Goal: Information Seeking & Learning: Learn about a topic

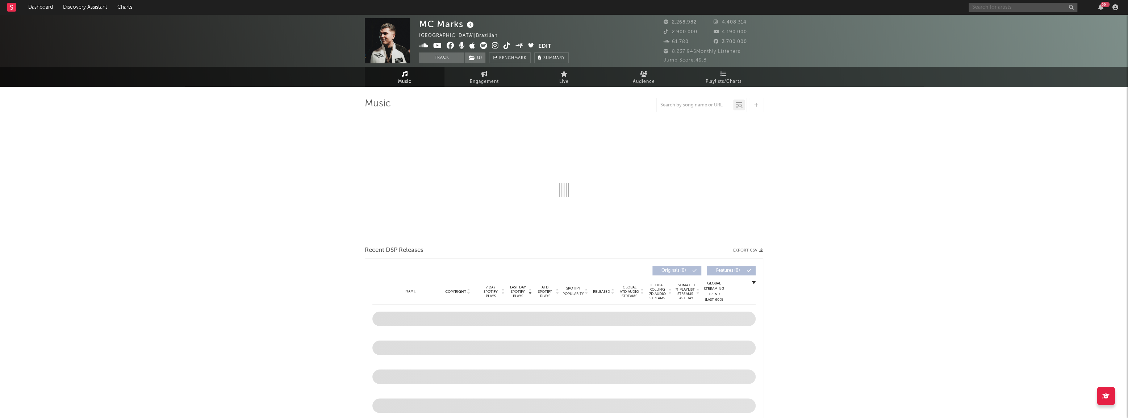
click at [979, 5] on input "text" at bounding box center [1022, 7] width 109 height 9
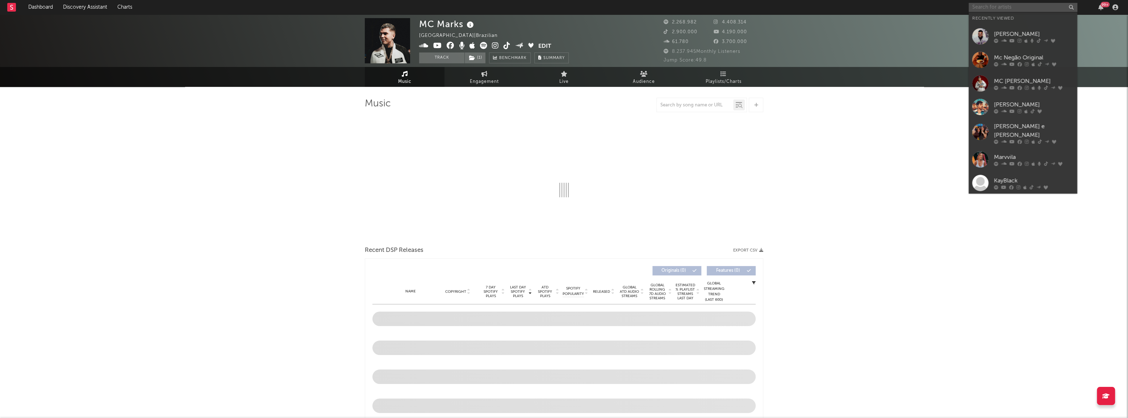
select select "6m"
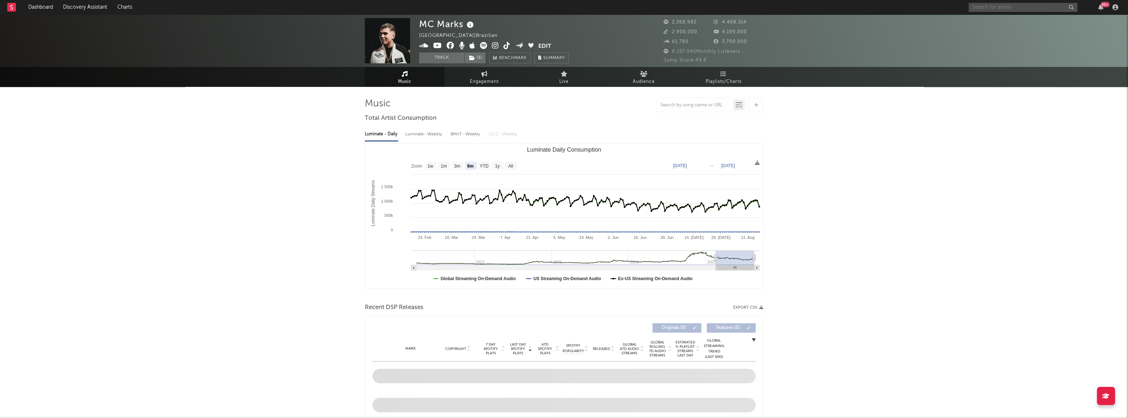
click at [976, 8] on input "text" at bounding box center [1022, 7] width 109 height 9
click at [981, 7] on input "text" at bounding box center [1022, 7] width 109 height 9
click at [977, 7] on input "text" at bounding box center [1022, 7] width 109 height 9
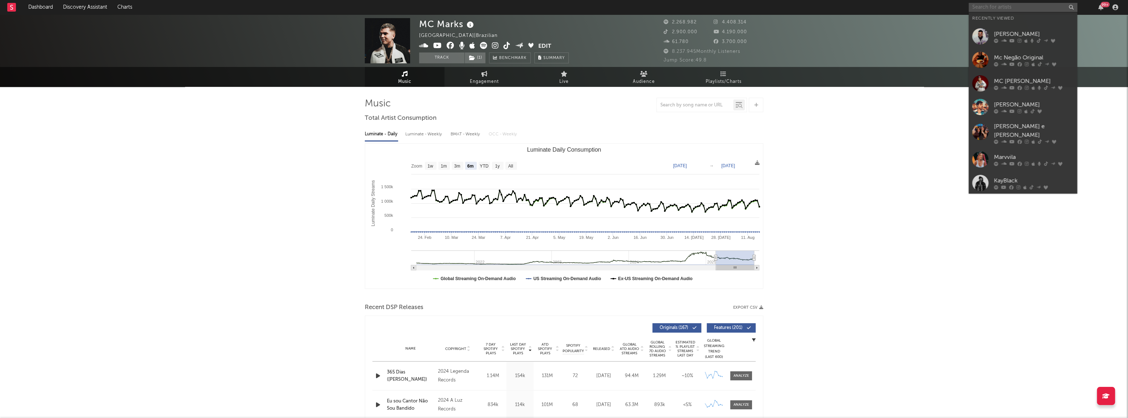
click at [976, 8] on input "text" at bounding box center [1022, 7] width 109 height 9
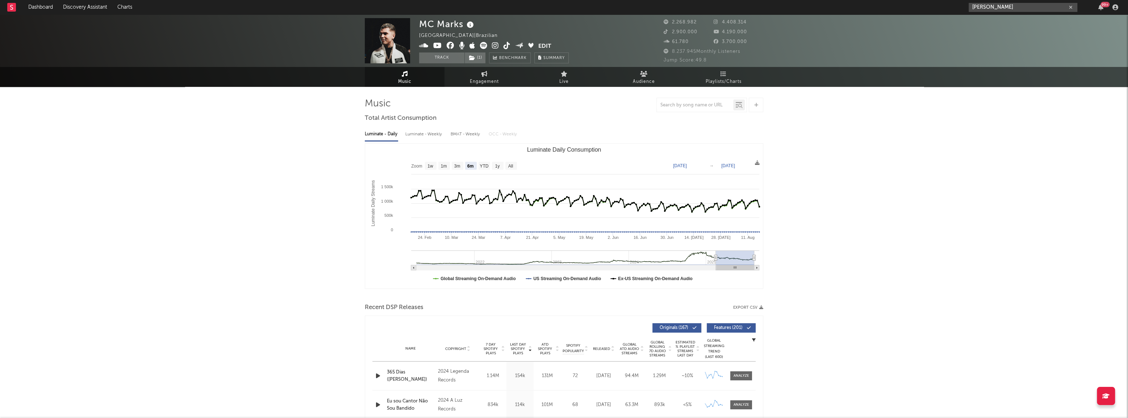
drag, startPoint x: 1001, startPoint y: 4, endPoint x: 997, endPoint y: 6, distance: 4.7
click at [1002, 4] on input "[PERSON_NAME]" at bounding box center [1022, 7] width 109 height 9
click at [1002, 6] on input "[PERSON_NAME]" at bounding box center [1022, 7] width 109 height 9
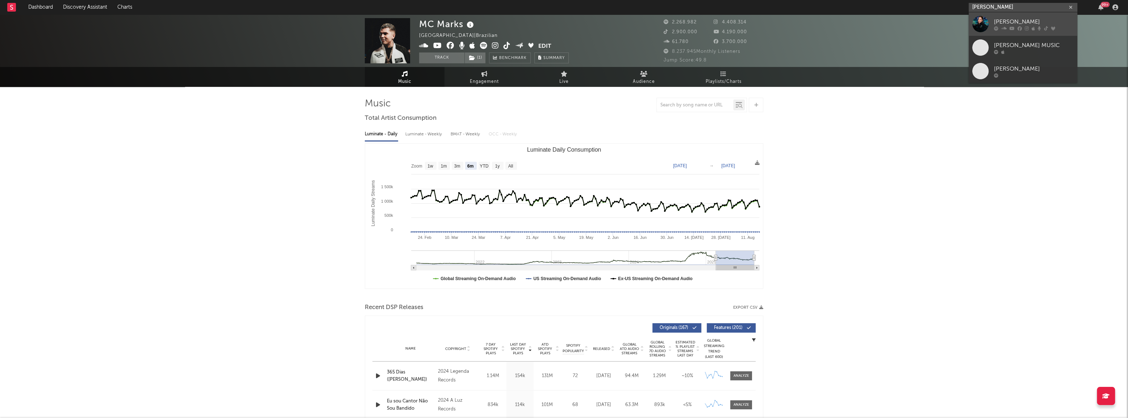
type input "[PERSON_NAME]"
drag, startPoint x: 996, startPoint y: 21, endPoint x: 1132, endPoint y: 0, distance: 137.5
click at [996, 21] on div "[PERSON_NAME]" at bounding box center [1034, 21] width 80 height 9
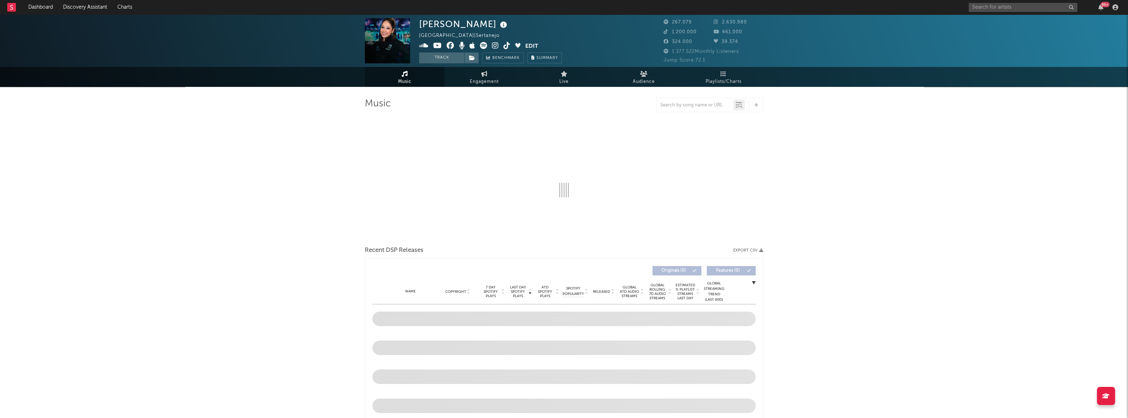
select select "6m"
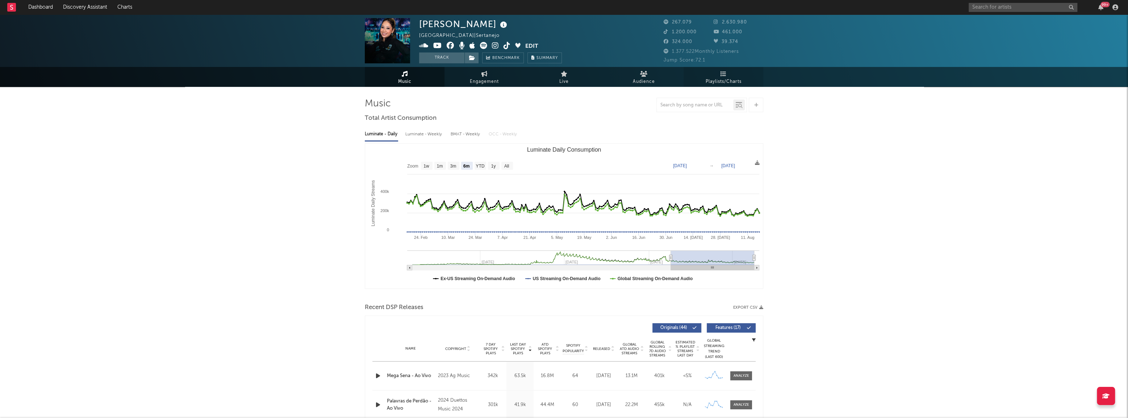
click at [706, 81] on span "Playlists/Charts" at bounding box center [723, 81] width 36 height 9
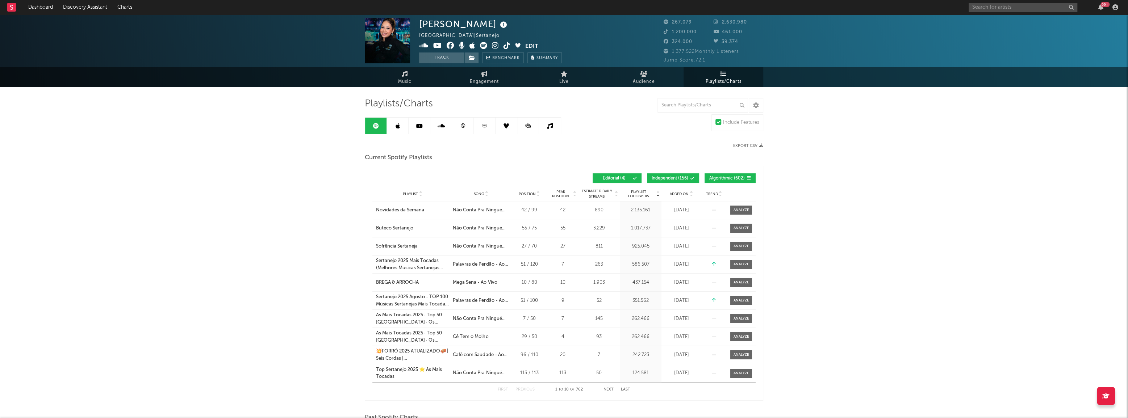
click at [400, 127] on link at bounding box center [398, 126] width 22 height 16
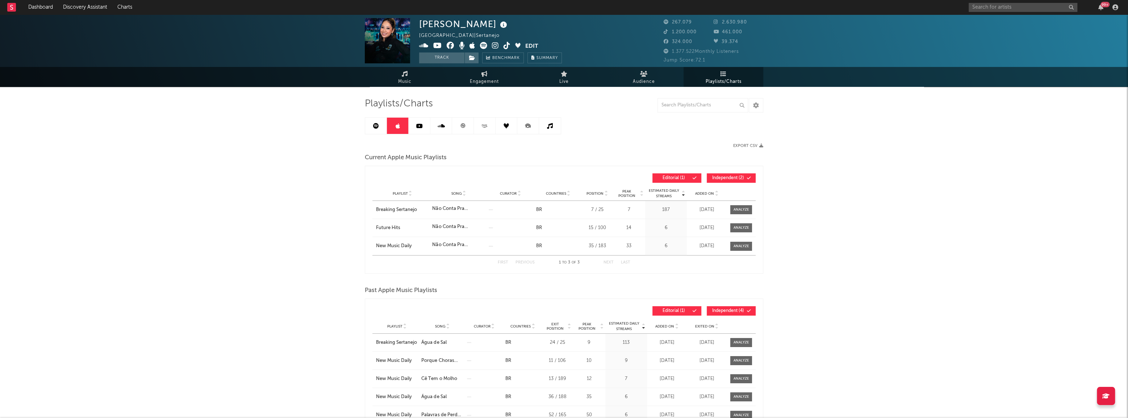
click at [373, 128] on icon at bounding box center [376, 126] width 6 height 6
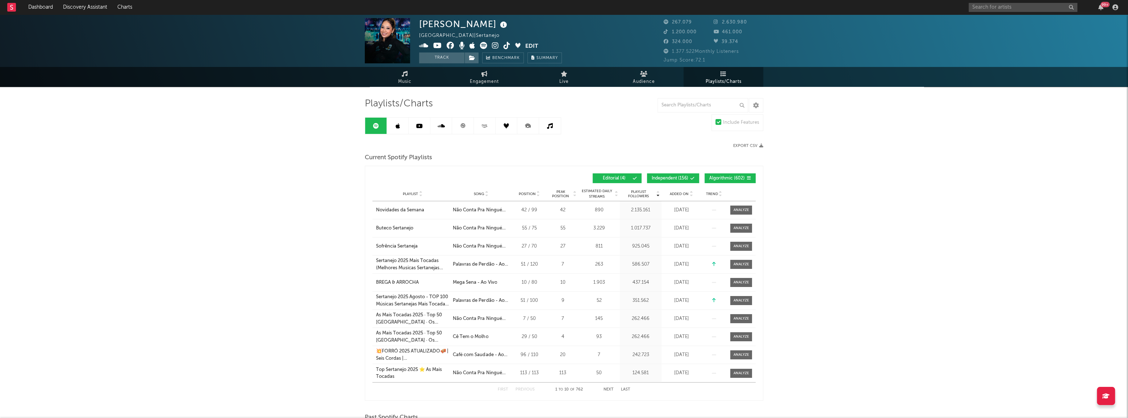
click at [545, 128] on link at bounding box center [550, 126] width 22 height 16
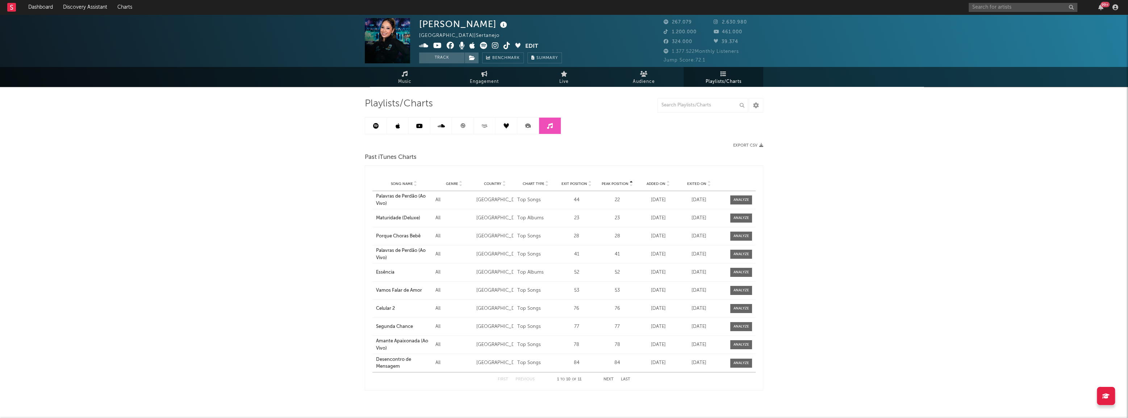
click at [438, 128] on icon at bounding box center [440, 126] width 7 height 6
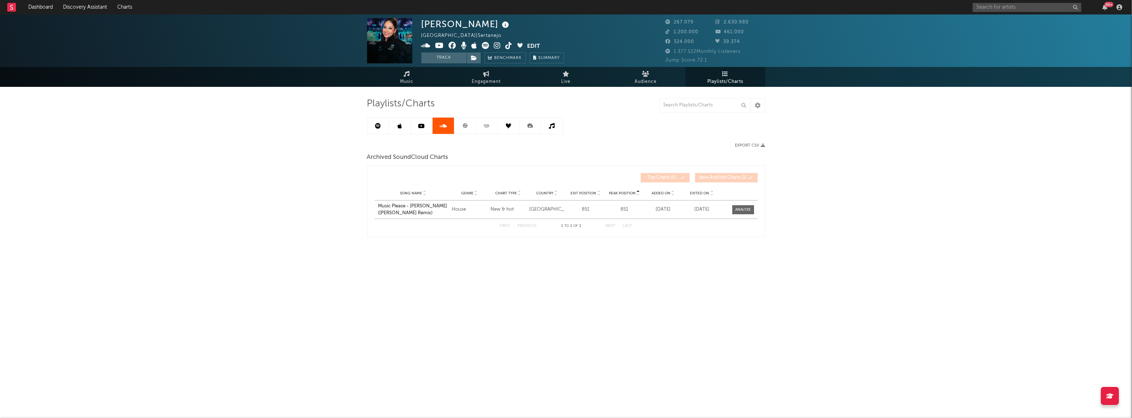
click at [503, 127] on link at bounding box center [509, 126] width 22 height 16
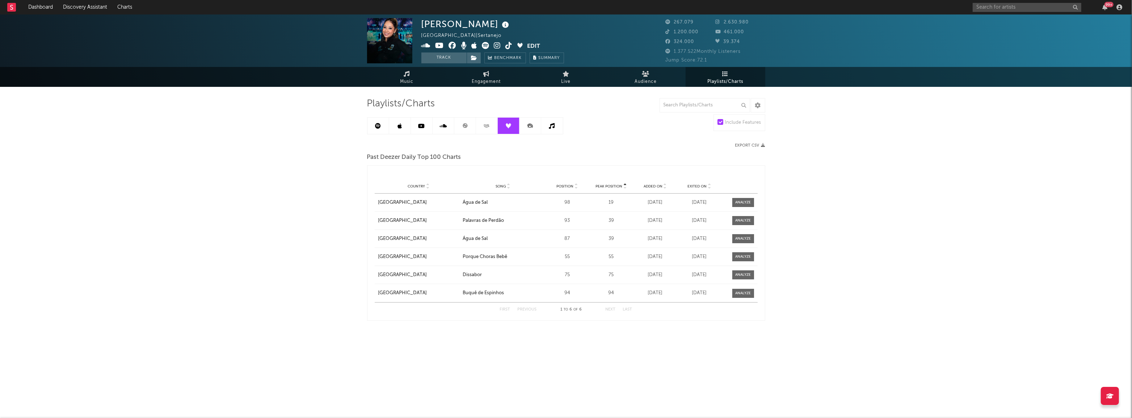
click at [449, 131] on link at bounding box center [444, 126] width 22 height 16
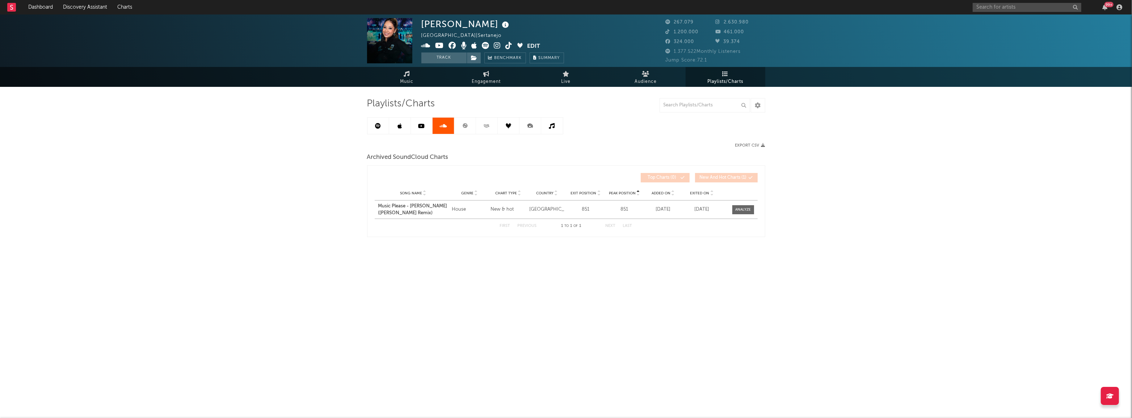
click at [471, 123] on link at bounding box center [465, 126] width 22 height 16
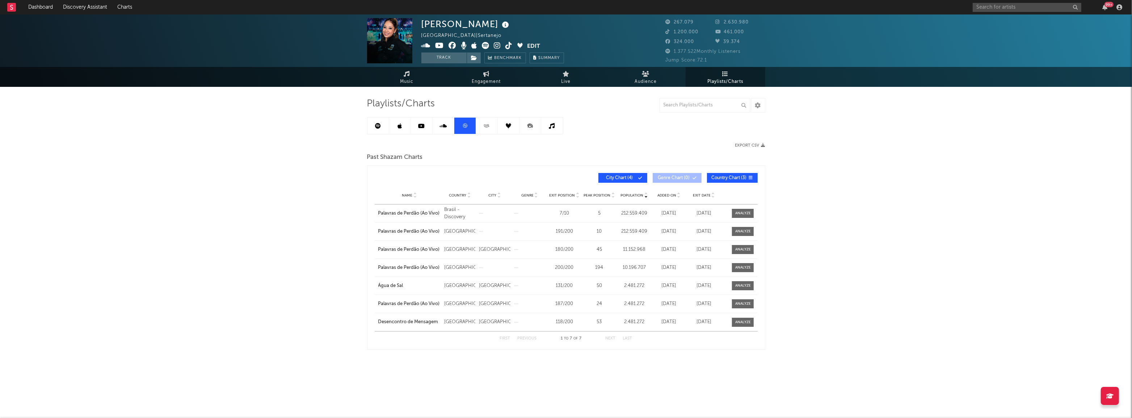
click at [424, 126] on icon at bounding box center [421, 126] width 7 height 6
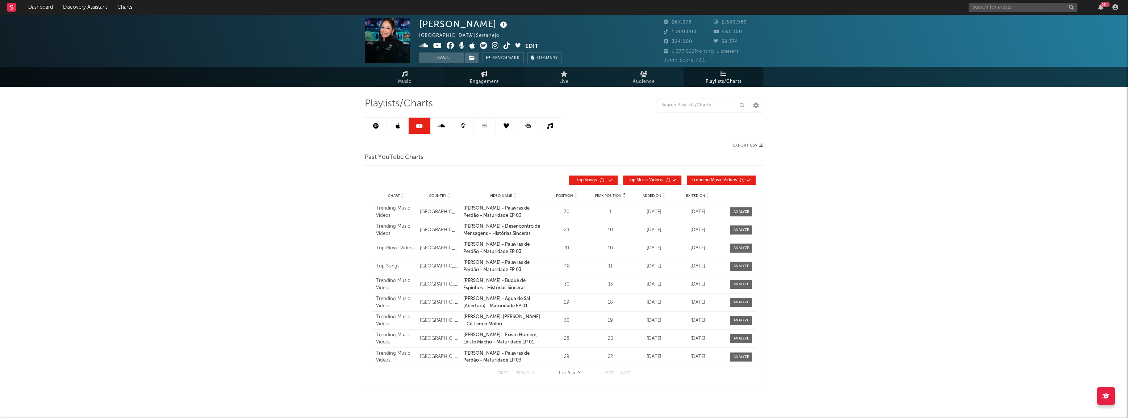
click at [484, 76] on icon at bounding box center [484, 74] width 6 height 6
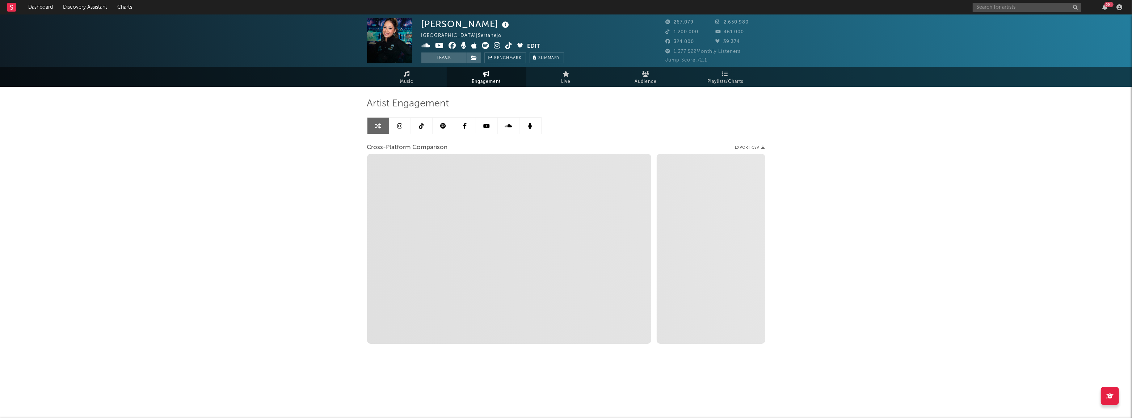
select select "1w"
click at [635, 76] on link "Audience" at bounding box center [646, 77] width 80 height 20
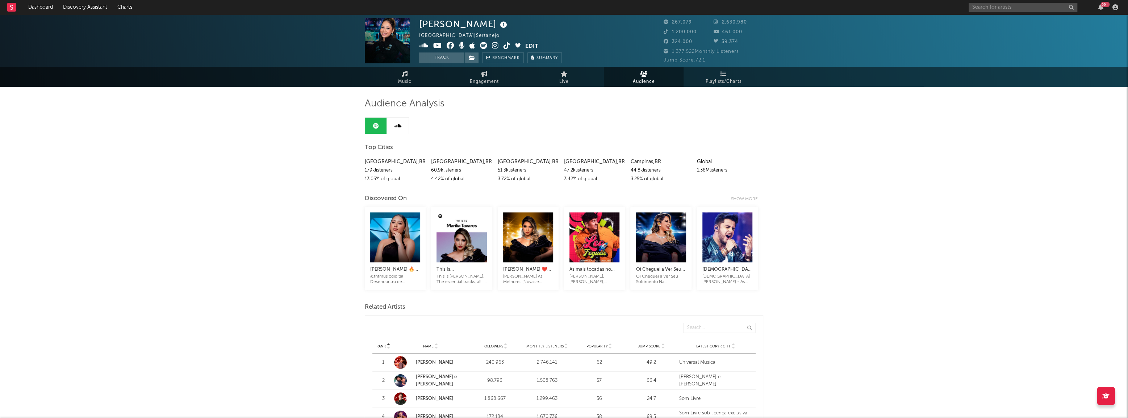
click at [638, 83] on span "Audience" at bounding box center [644, 81] width 22 height 9
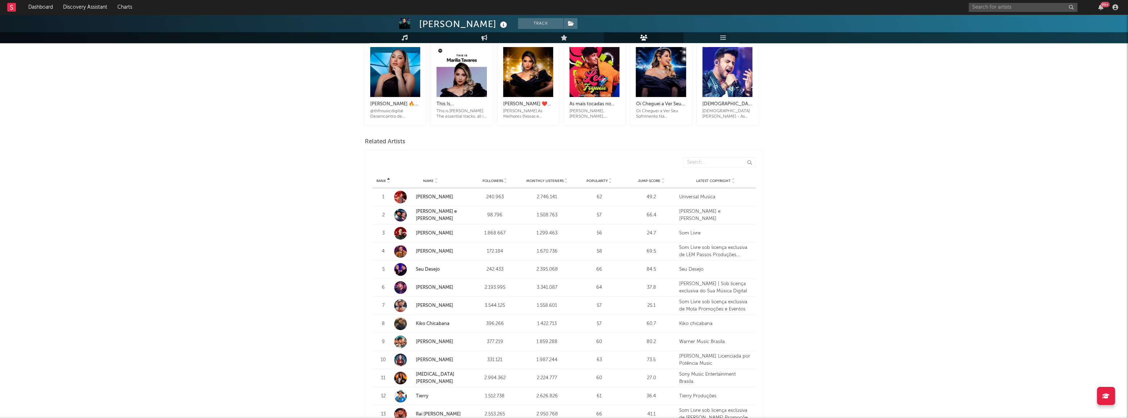
scroll to position [164, 0]
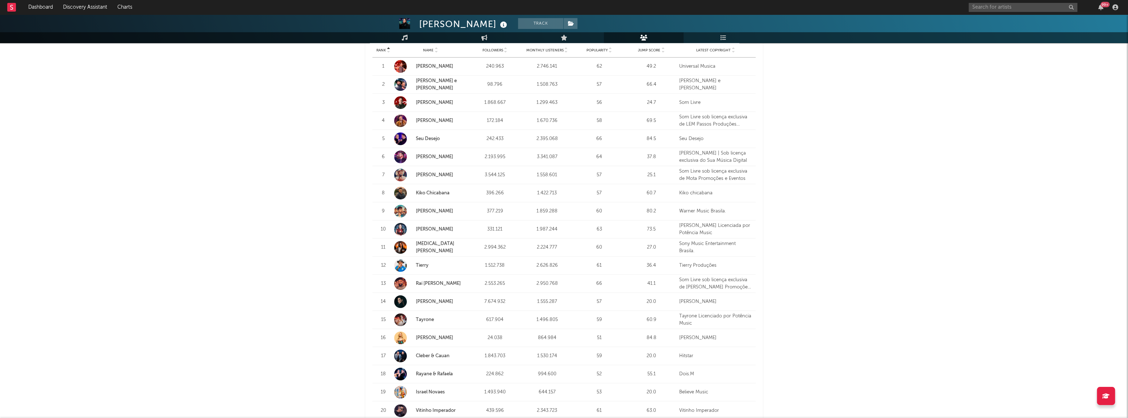
drag, startPoint x: 440, startPoint y: 261, endPoint x: 323, endPoint y: 189, distance: 136.8
click at [324, 189] on div "[PERSON_NAME] Track [GEOGRAPHIC_DATA] | Sertanejo Edit Track Benchmark Summary …" at bounding box center [564, 315] width 1128 height 1195
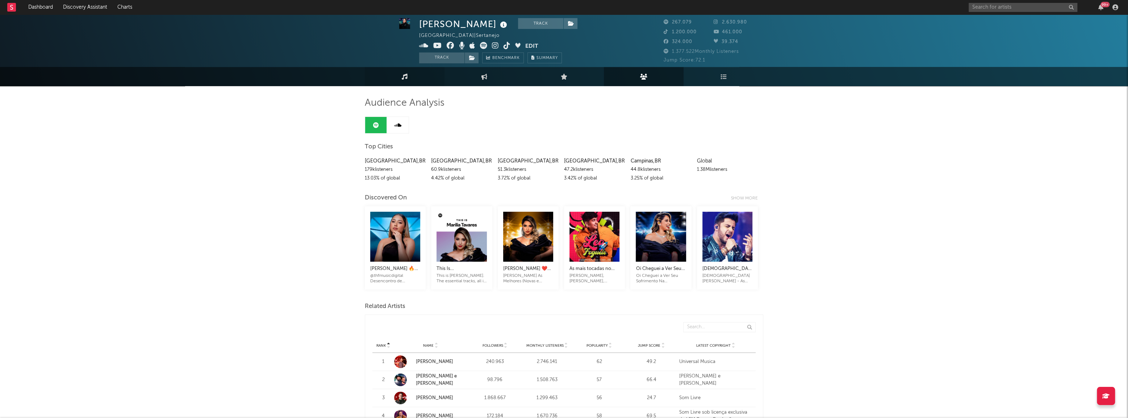
scroll to position [0, 0]
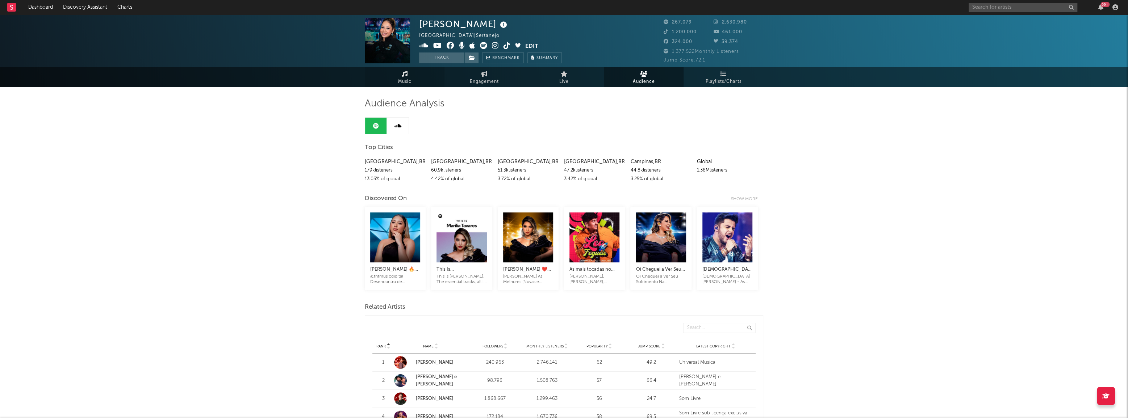
click at [415, 79] on link "Music" at bounding box center [405, 77] width 80 height 20
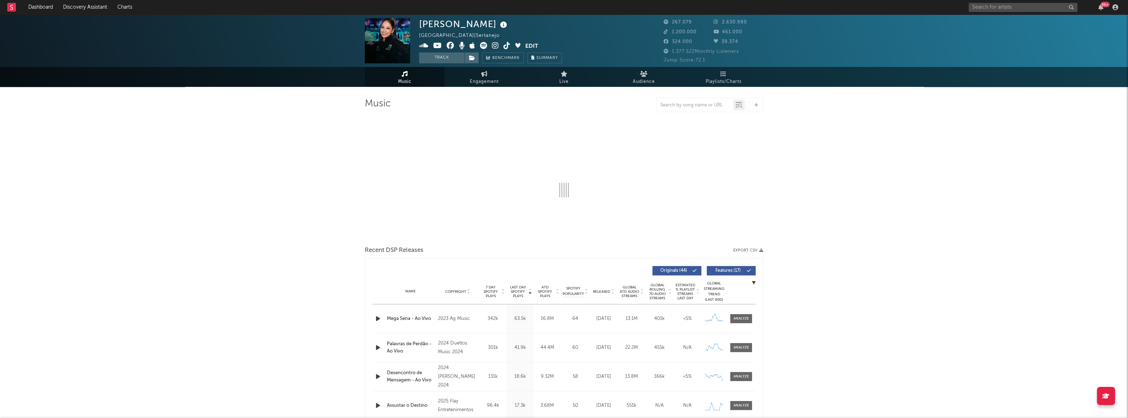
select select "6m"
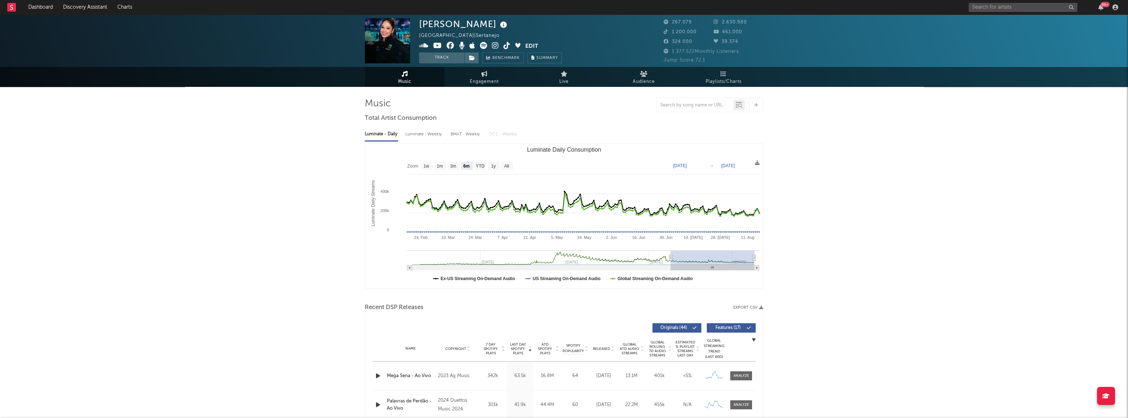
click at [567, 261] on g "Luminate Daily Consumption" at bounding box center [583, 261] width 352 height 20
type input "[DATE]"
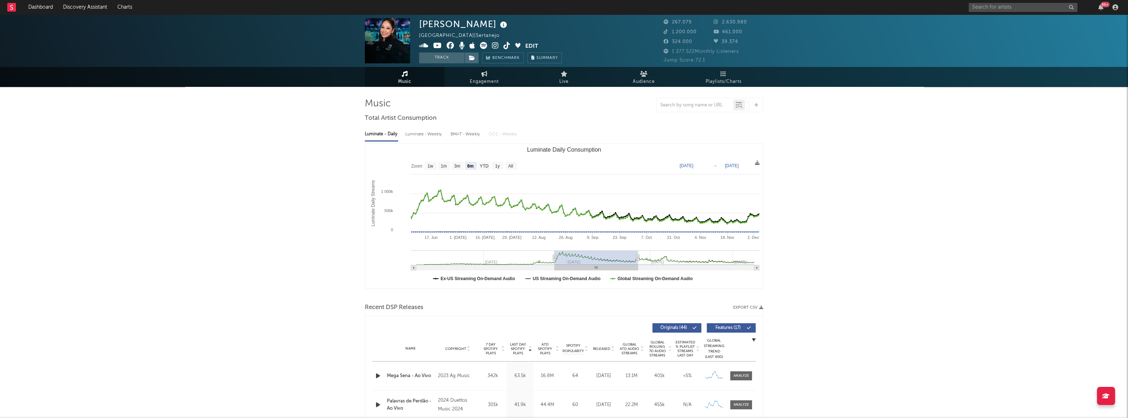
click at [711, 77] on span "Playlists/Charts" at bounding box center [723, 81] width 36 height 9
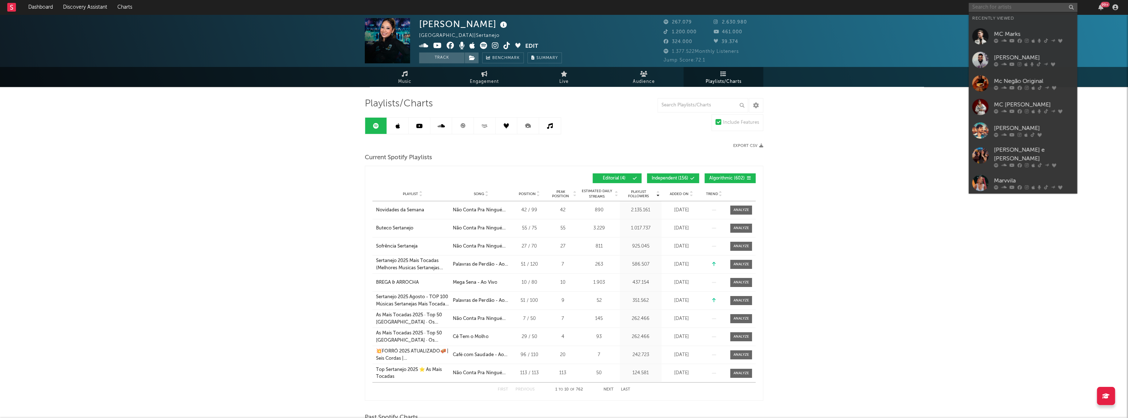
click at [988, 11] on input "text" at bounding box center [1022, 7] width 109 height 9
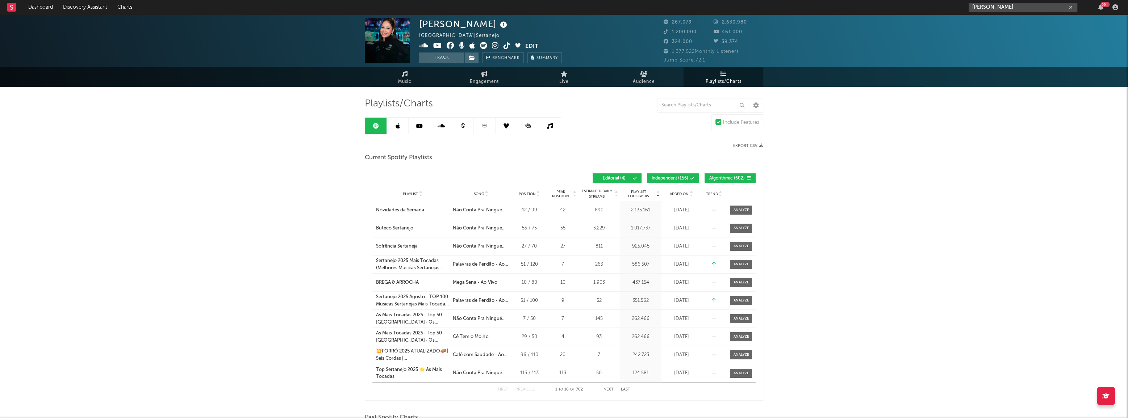
click at [989, 11] on input "[PERSON_NAME]" at bounding box center [1022, 7] width 109 height 9
type input "[PERSON_NAME]"
click at [974, 25] on div at bounding box center [980, 25] width 16 height 16
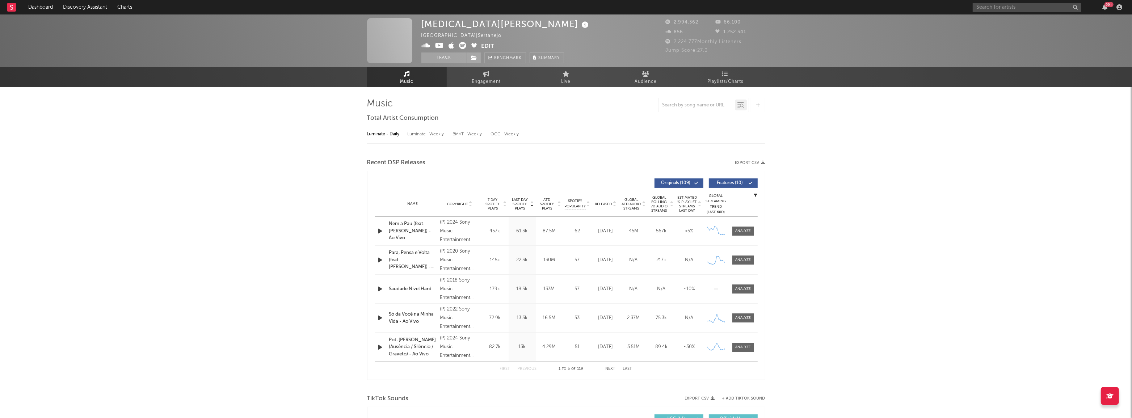
select select "6m"
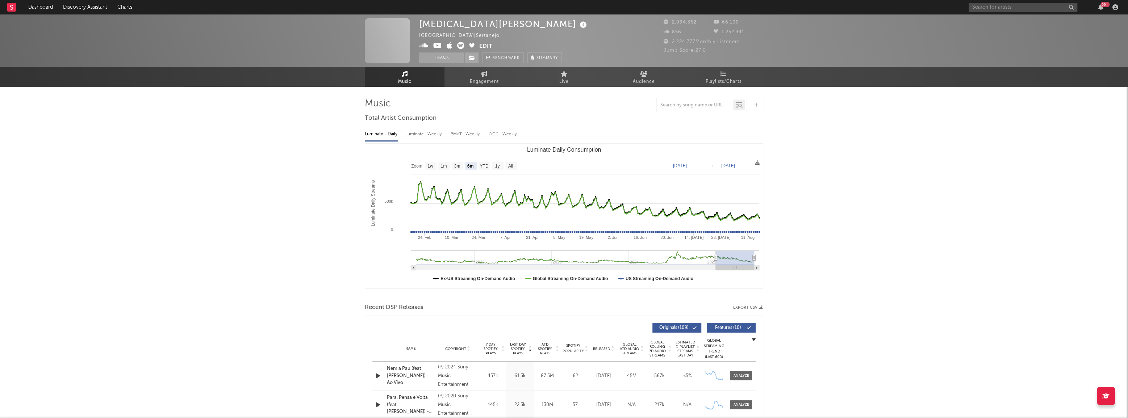
select select "6m"
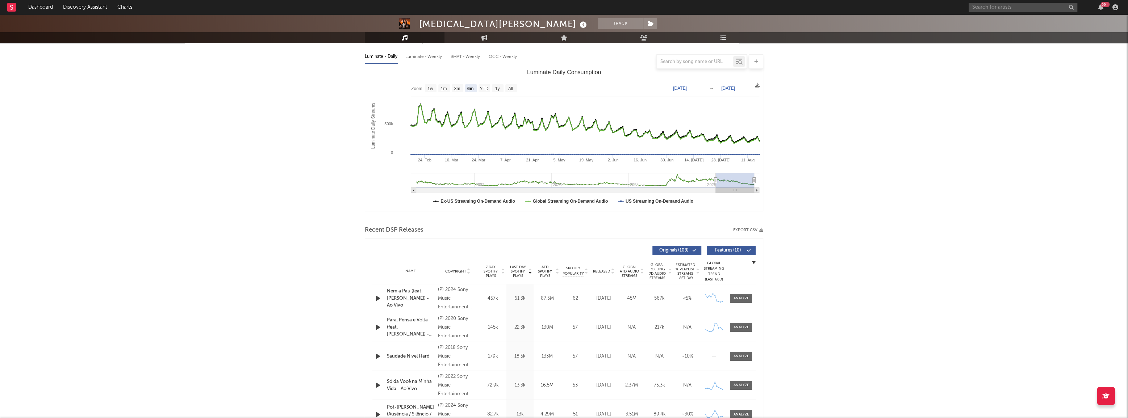
scroll to position [66, 0]
